Goal: Communication & Community: Answer question/provide support

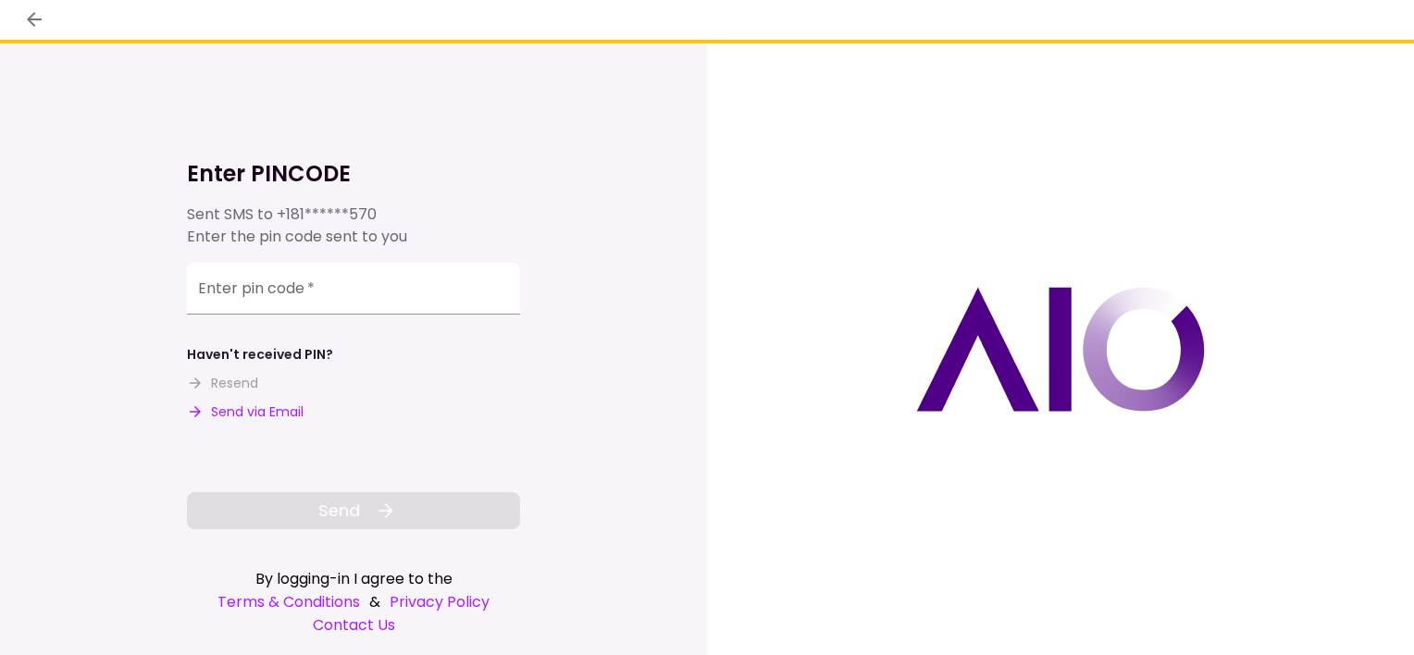
click at [247, 410] on button "Send via Email" at bounding box center [245, 412] width 117 height 19
click at [326, 285] on input "Enter pin code   *" at bounding box center [353, 292] width 333 height 52
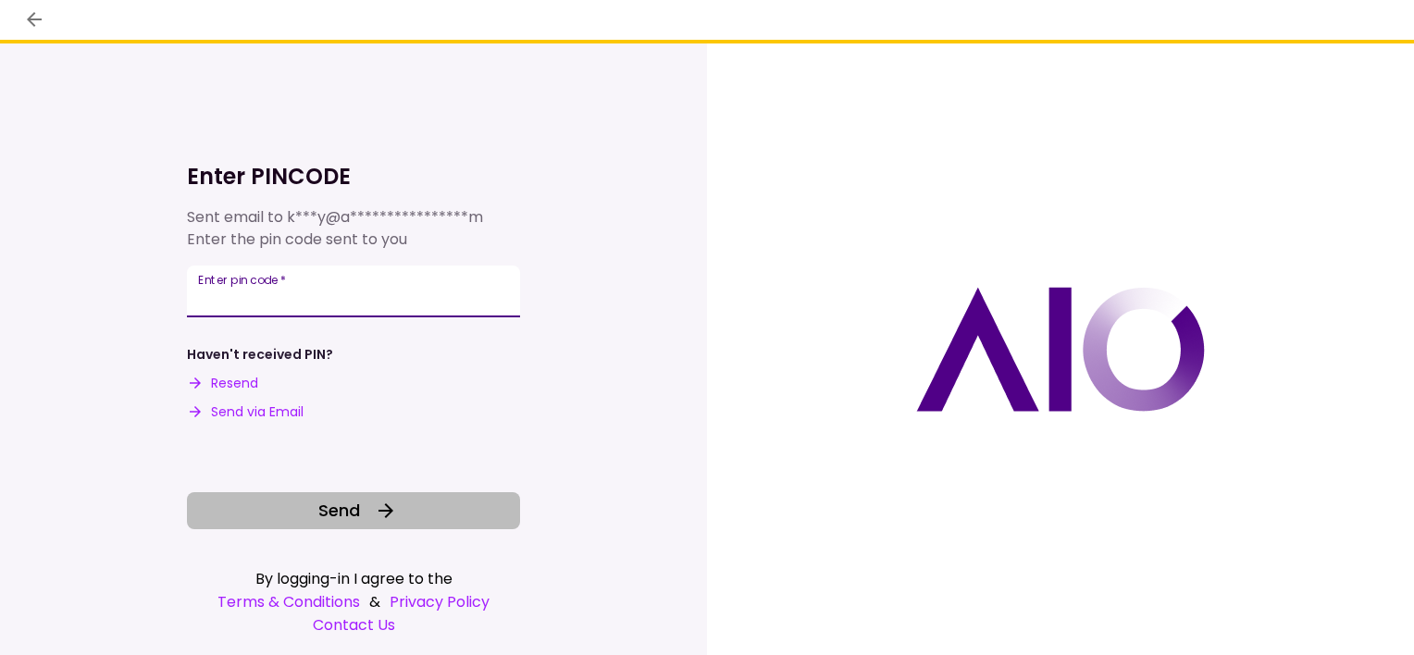
type input "******"
click at [375, 508] on icon at bounding box center [386, 511] width 22 height 22
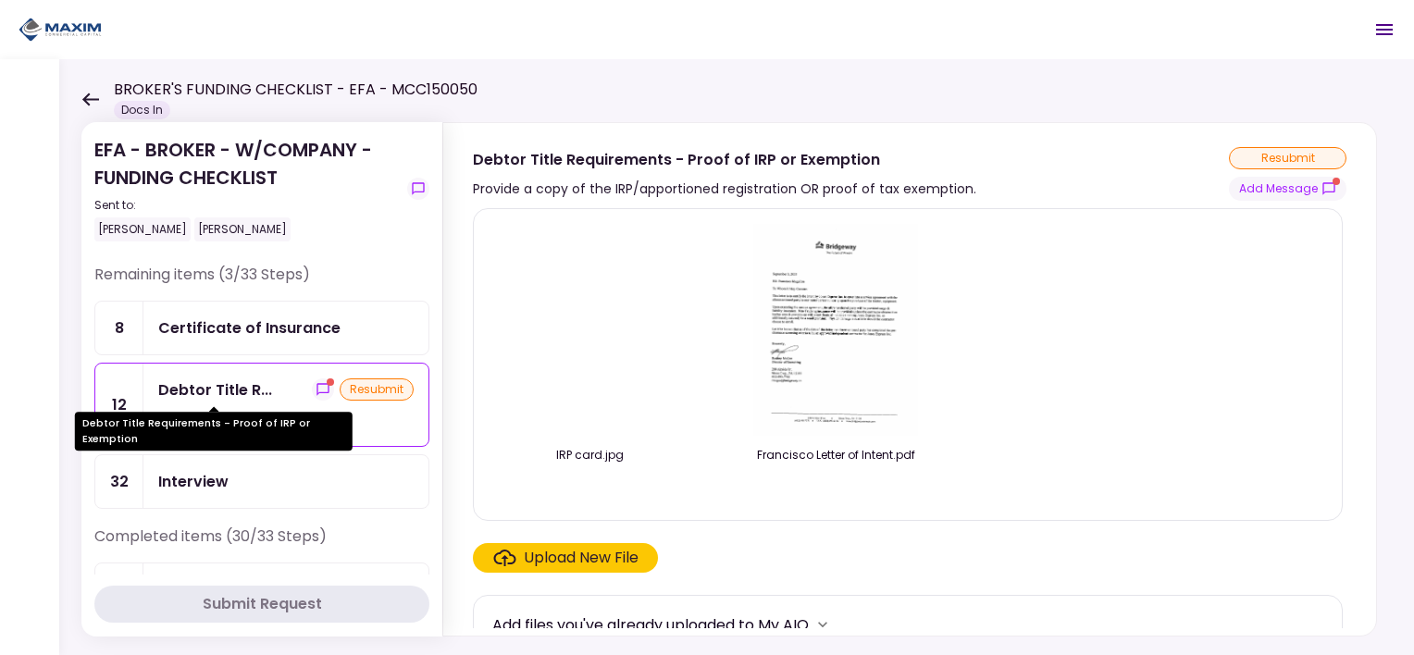
click at [193, 384] on div "Debtor Title R..." at bounding box center [215, 390] width 114 height 23
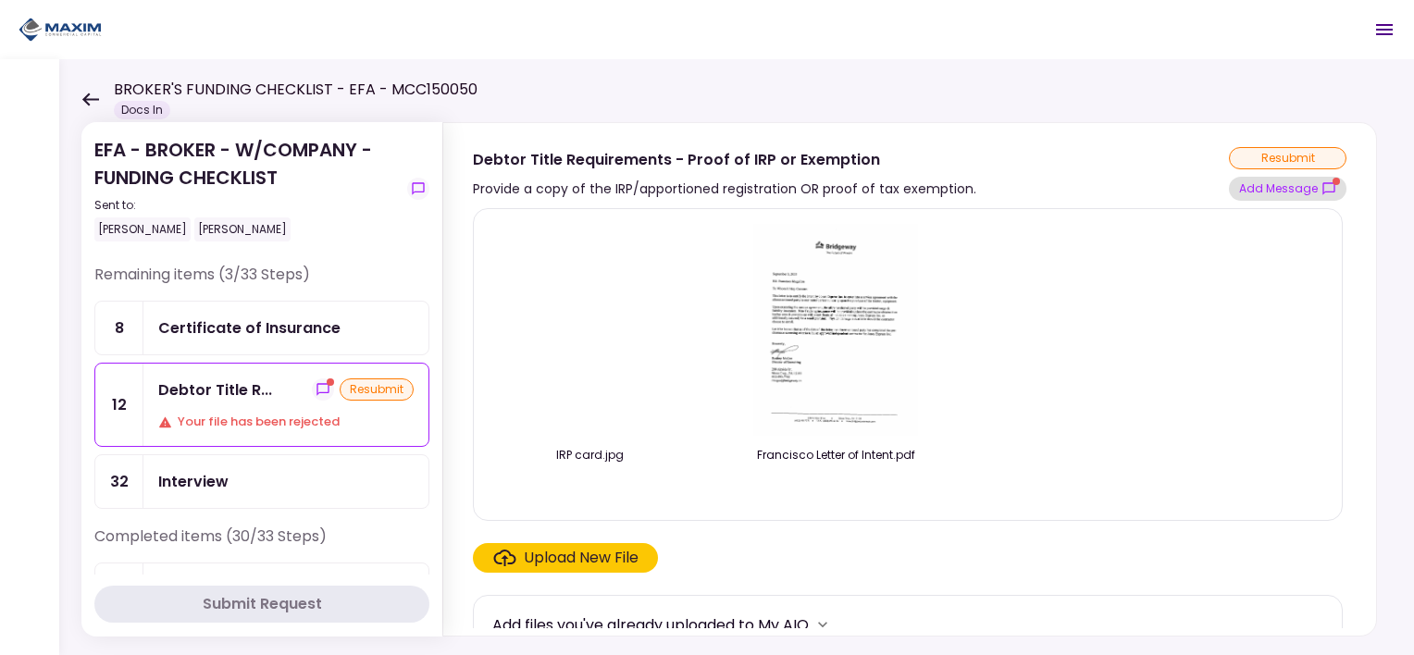
click at [1322, 189] on icon "show-messages" at bounding box center [1329, 188] width 15 height 15
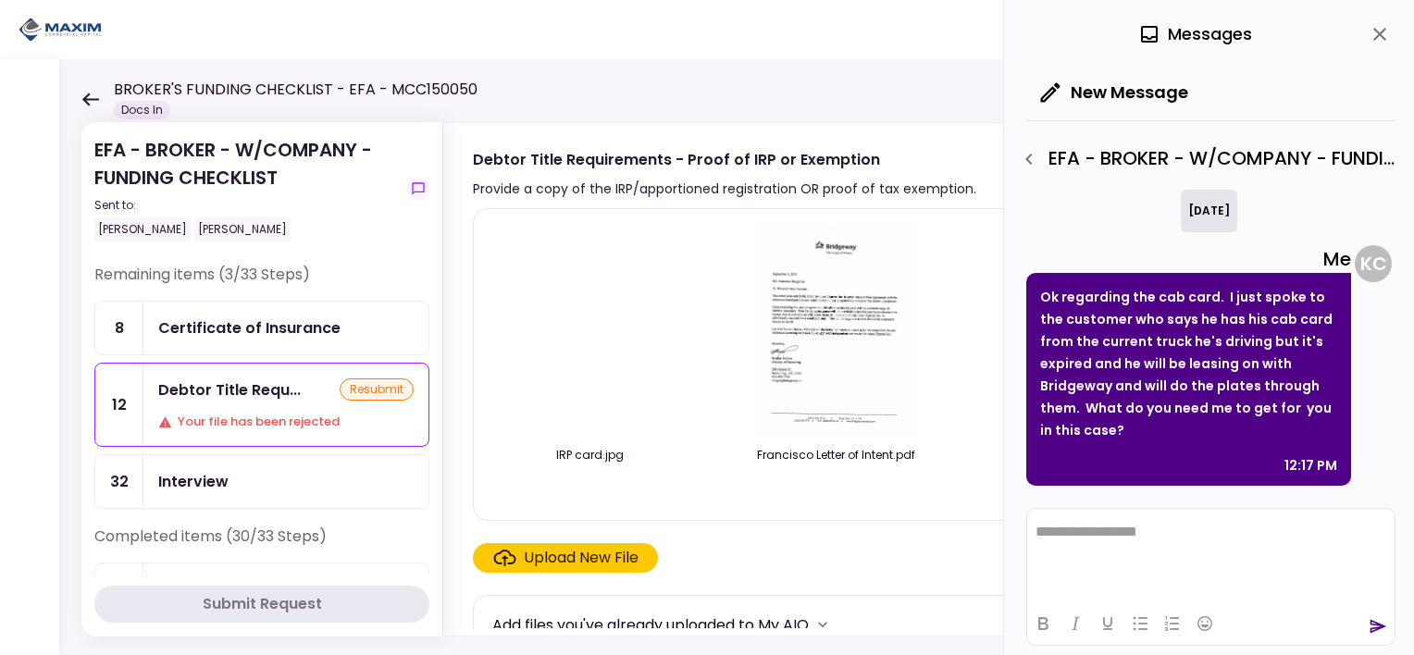
scroll to position [2084, 0]
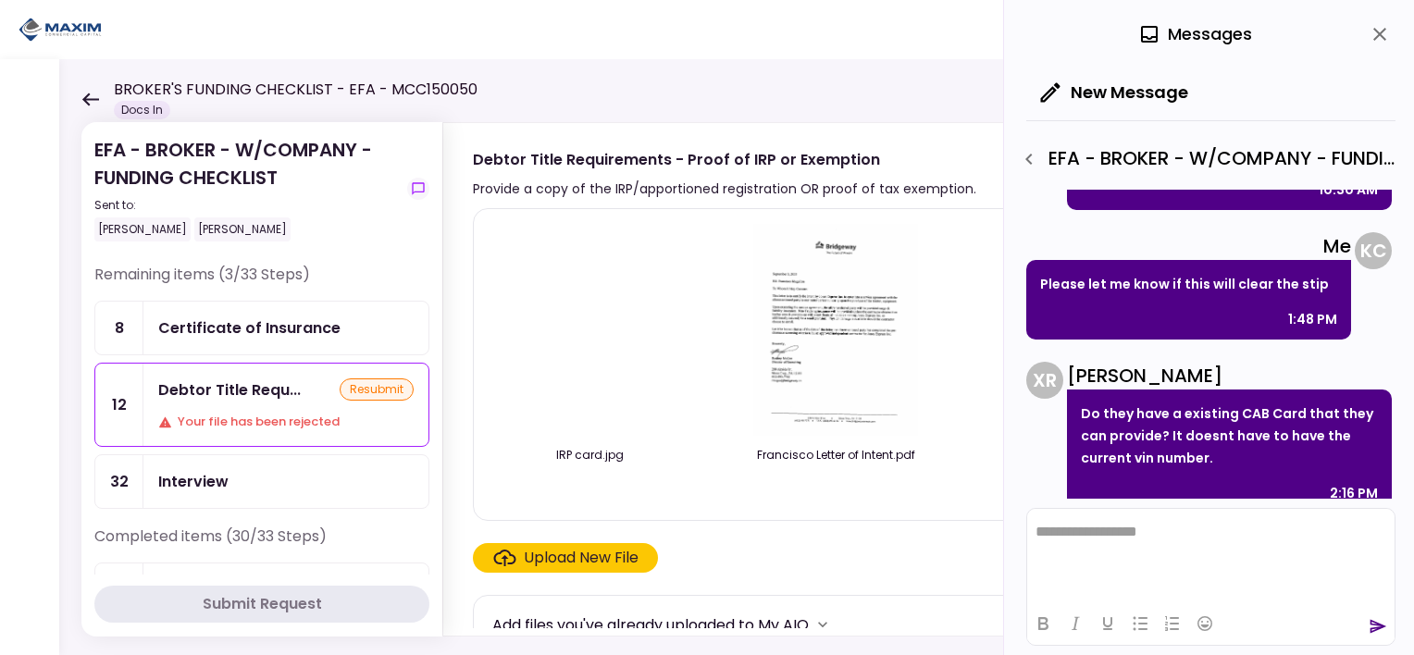
click at [854, 333] on img at bounding box center [835, 330] width 165 height 212
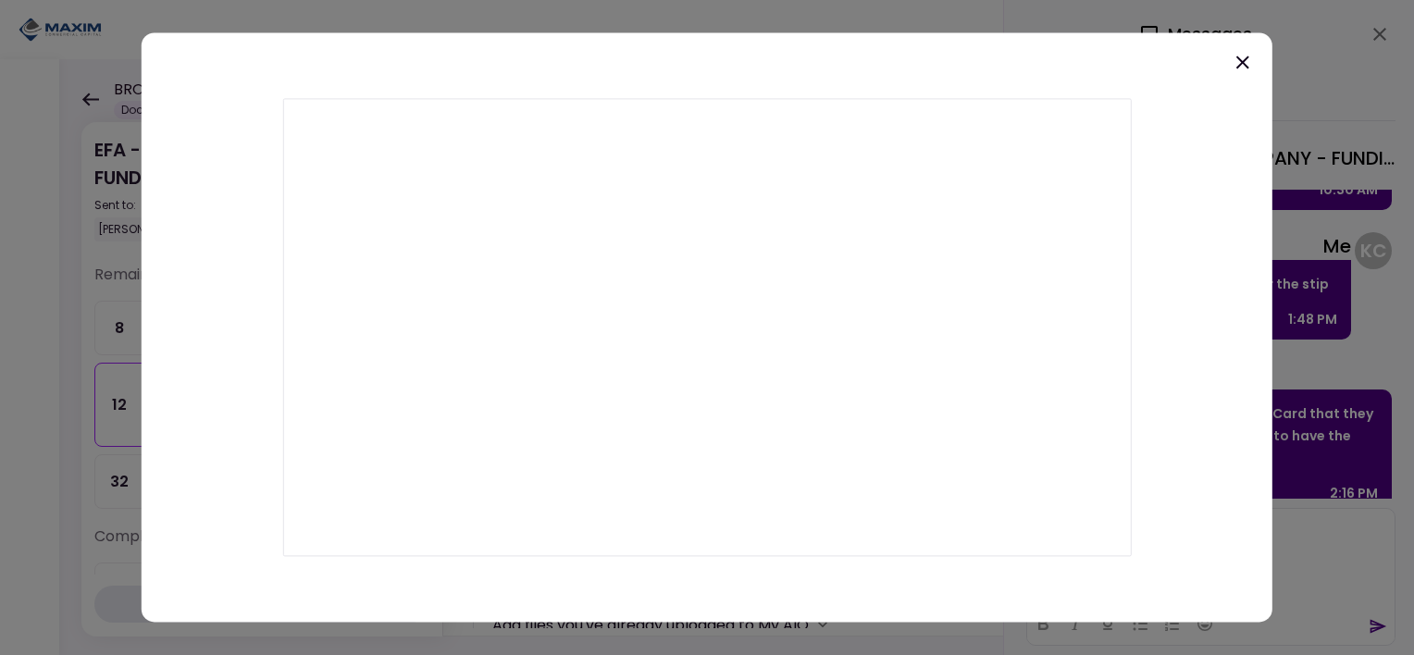
click at [1240, 67] on icon at bounding box center [1243, 62] width 13 height 13
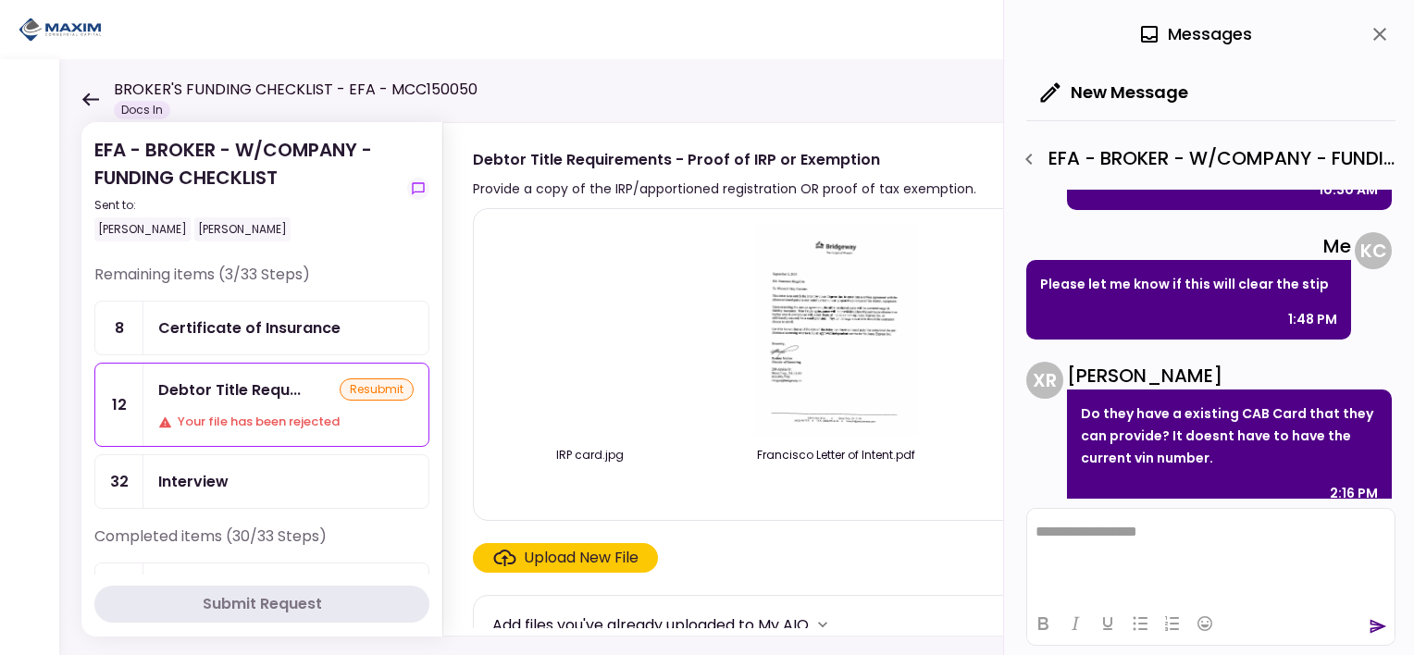
click at [590, 330] on img at bounding box center [590, 330] width 0 height 0
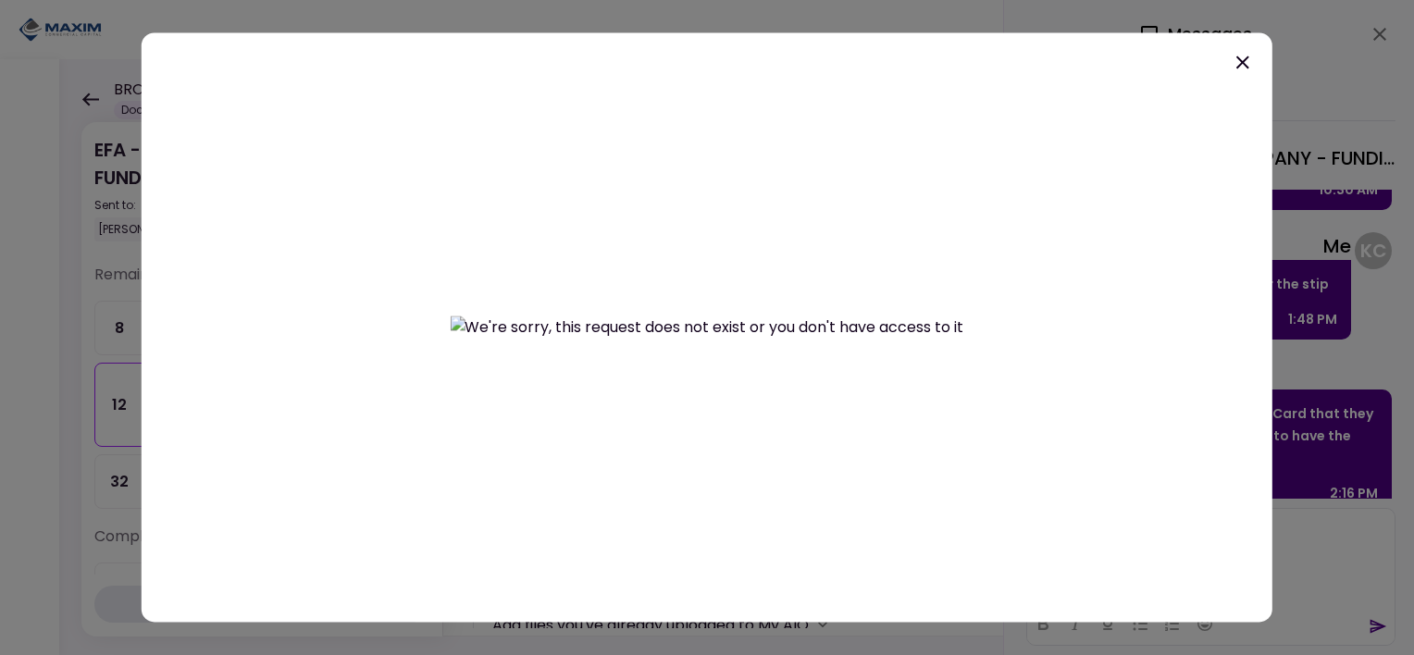
click at [1250, 71] on icon at bounding box center [1243, 62] width 22 height 22
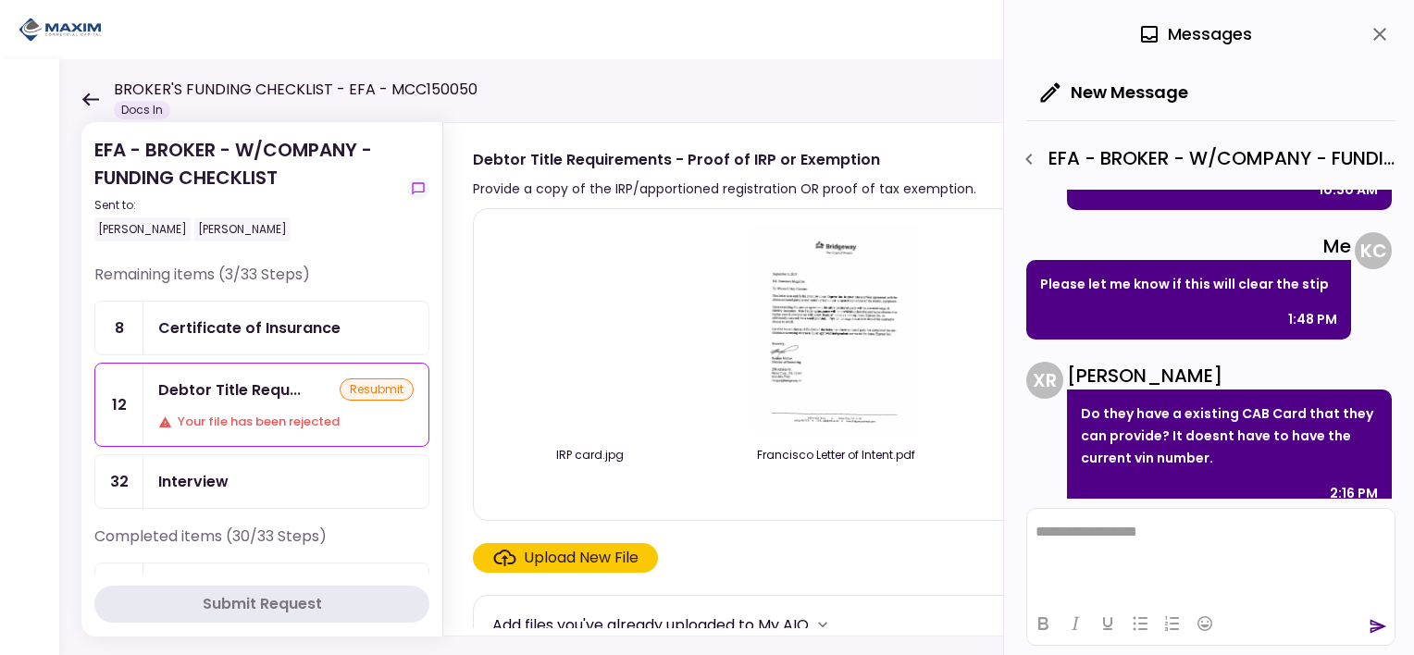
click at [1147, 520] on html "**********" at bounding box center [1210, 532] width 367 height 46
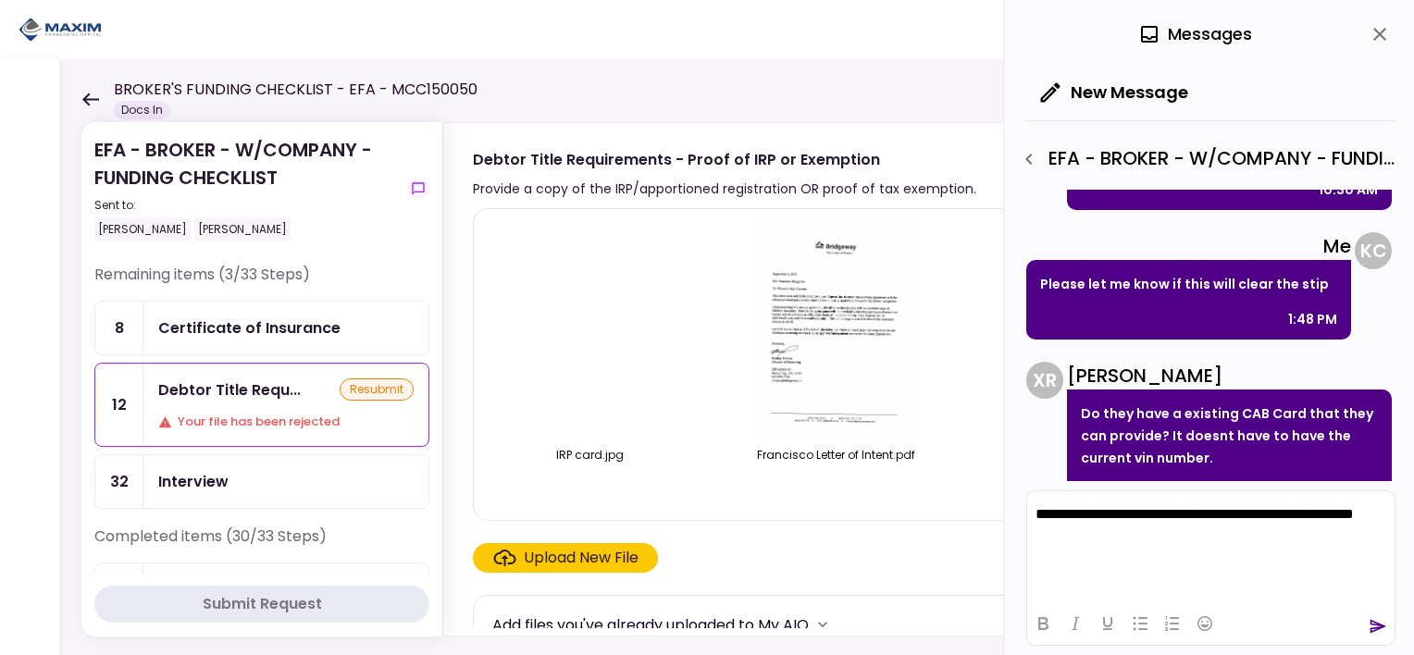
click at [1381, 626] on icon "send" at bounding box center [1379, 627] width 17 height 14
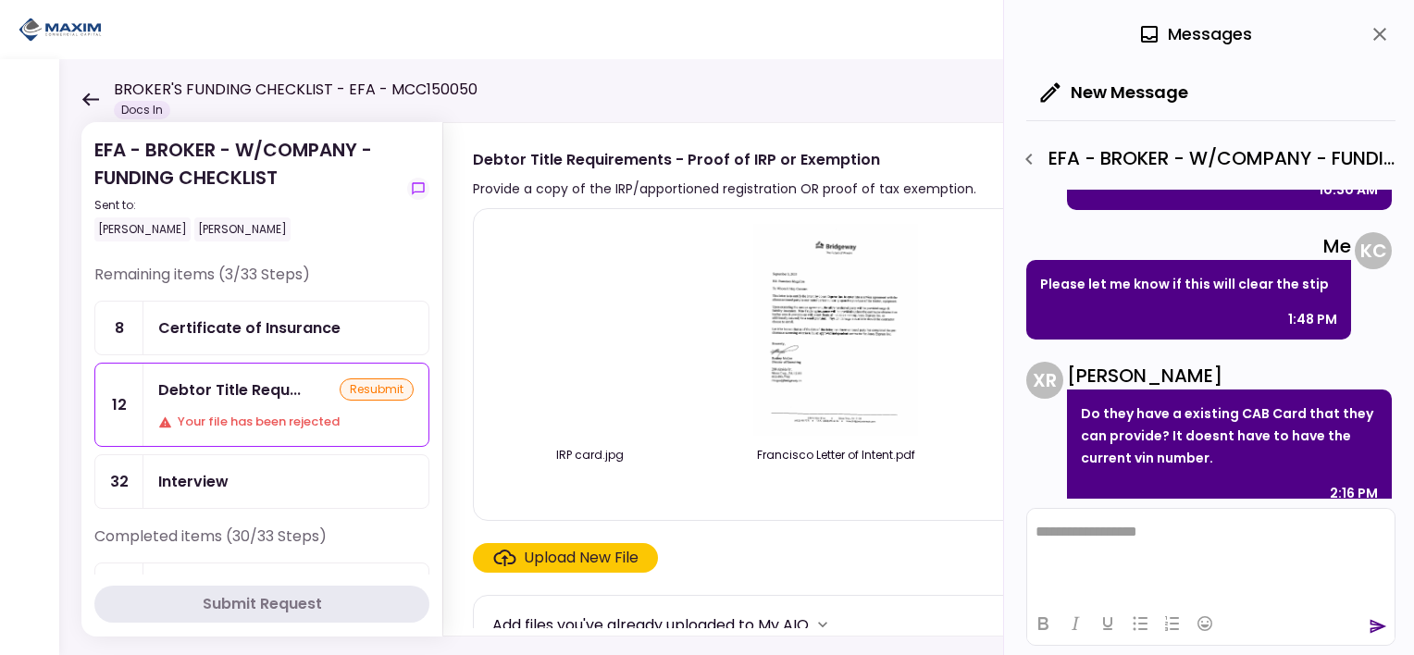
scroll to position [2236, 0]
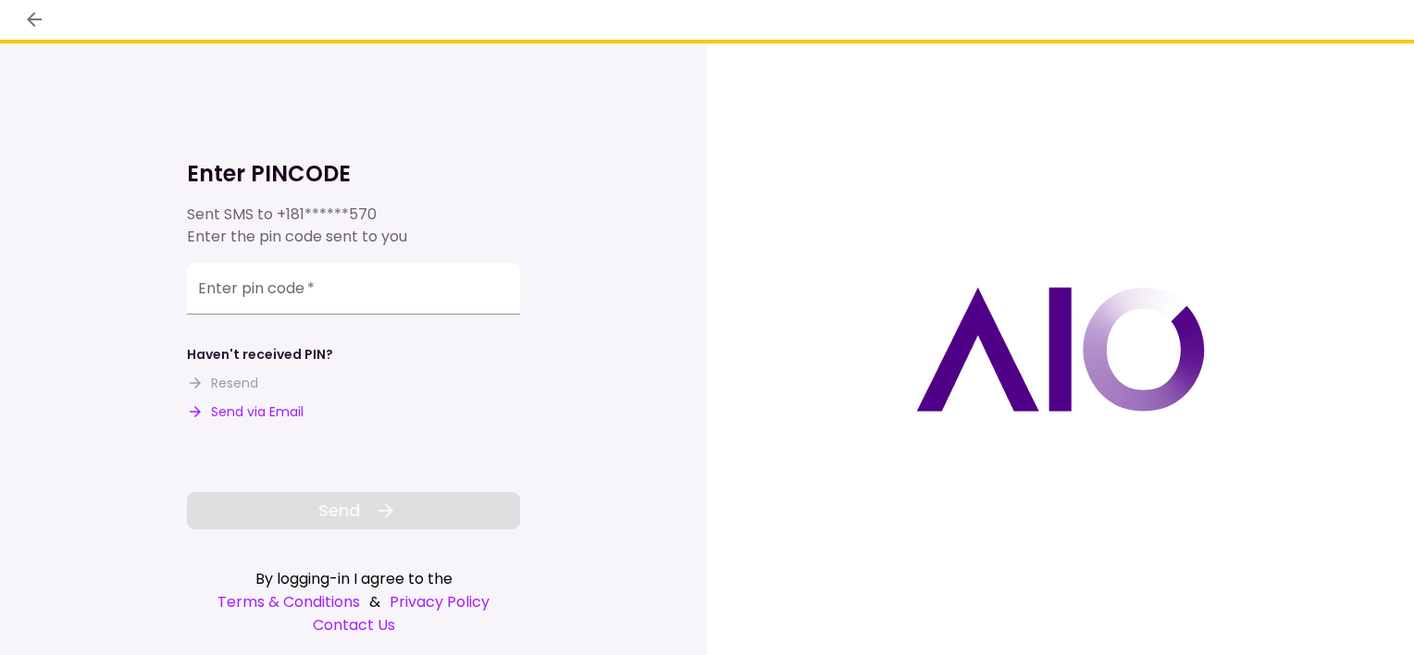
click at [302, 412] on button "Send via Email" at bounding box center [245, 412] width 117 height 19
click at [303, 297] on input "Enter pin code   *" at bounding box center [353, 289] width 333 height 52
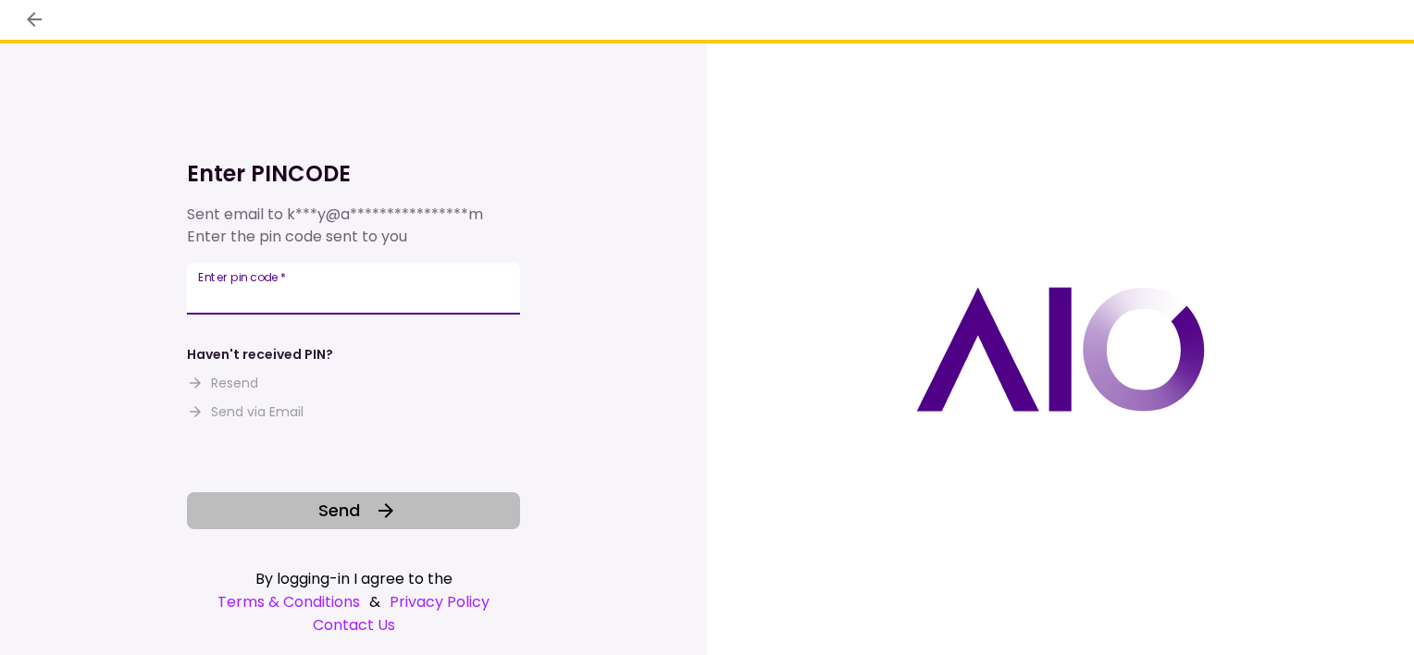
type input "******"
click at [340, 514] on span "Send" at bounding box center [339, 510] width 42 height 25
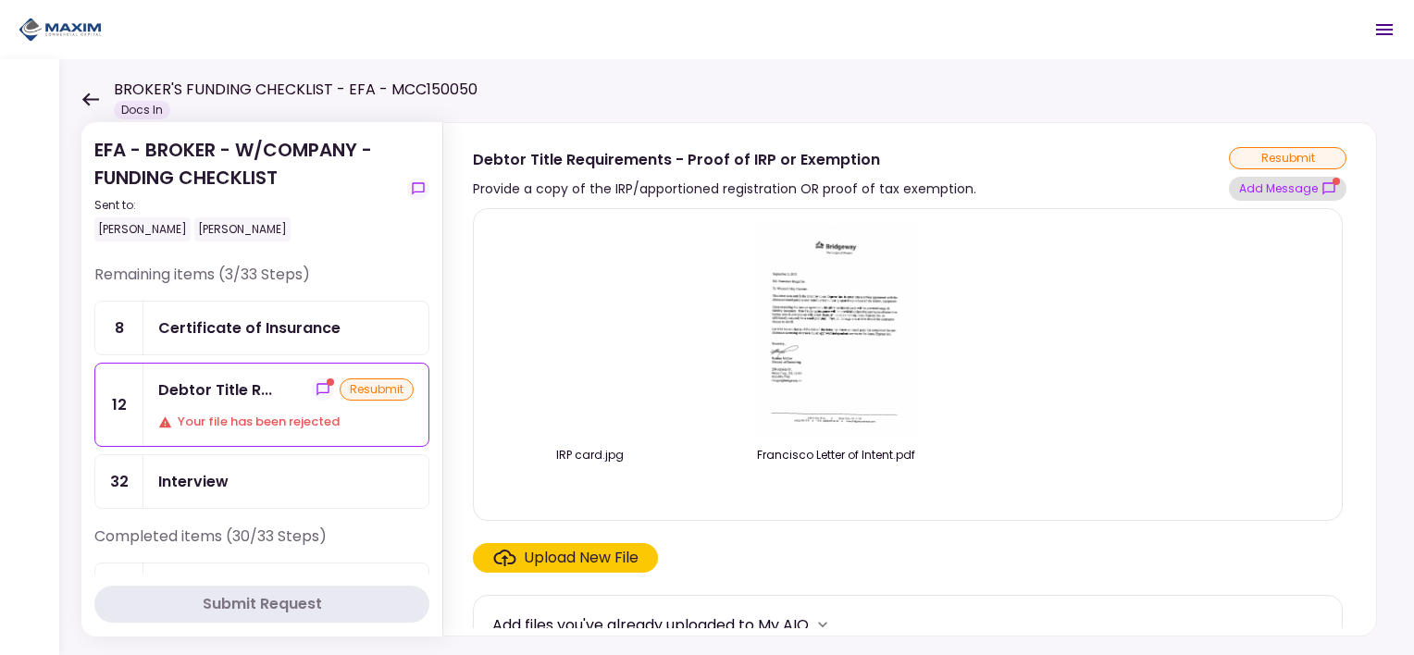
click at [1275, 185] on button "Add Message" at bounding box center [1288, 189] width 118 height 24
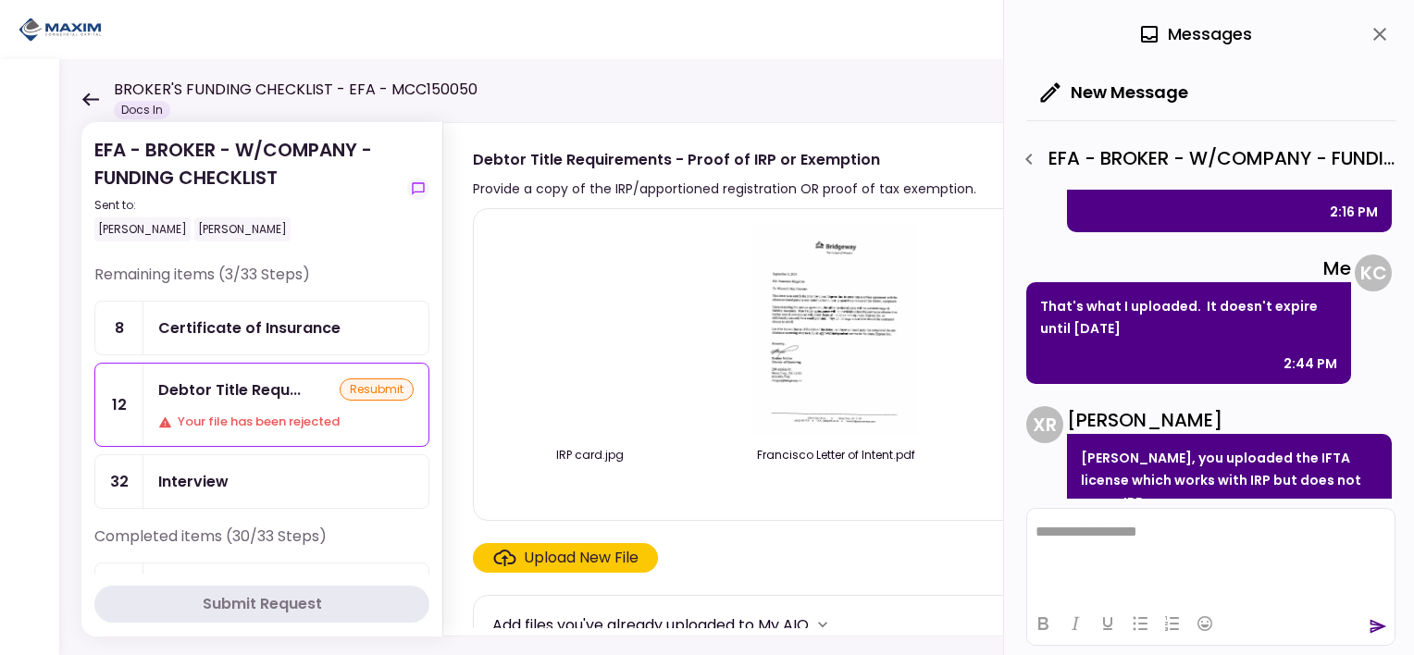
scroll to position [2424, 0]
